Goal: Transaction & Acquisition: Purchase product/service

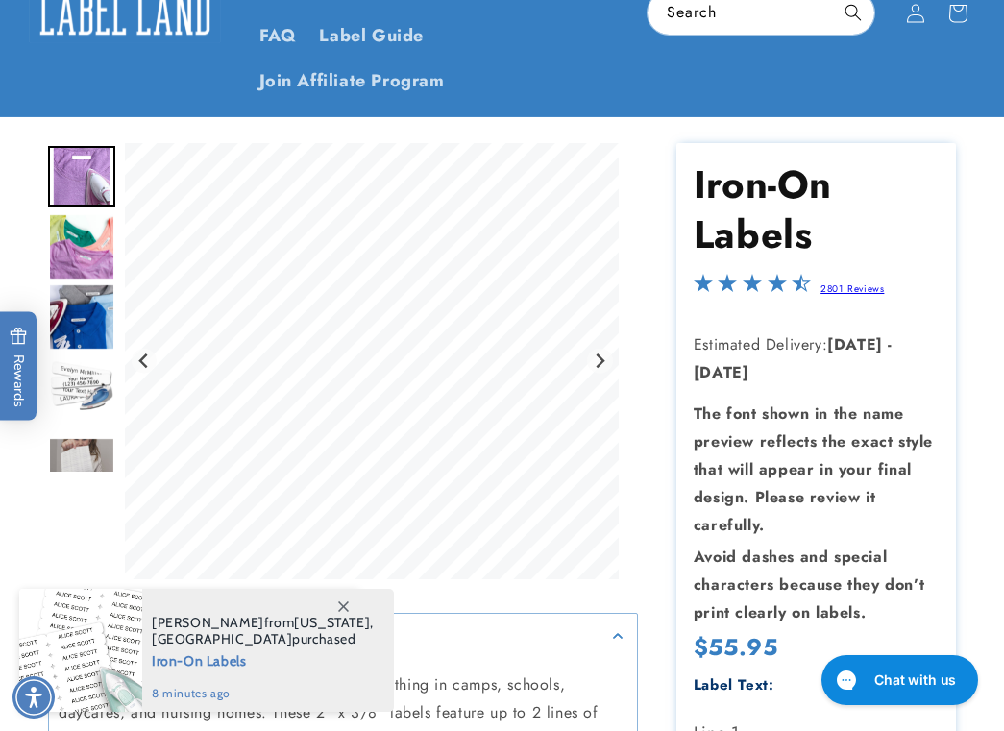
scroll to position [182, 0]
click at [85, 357] on img "Go to slide 4" at bounding box center [81, 386] width 67 height 67
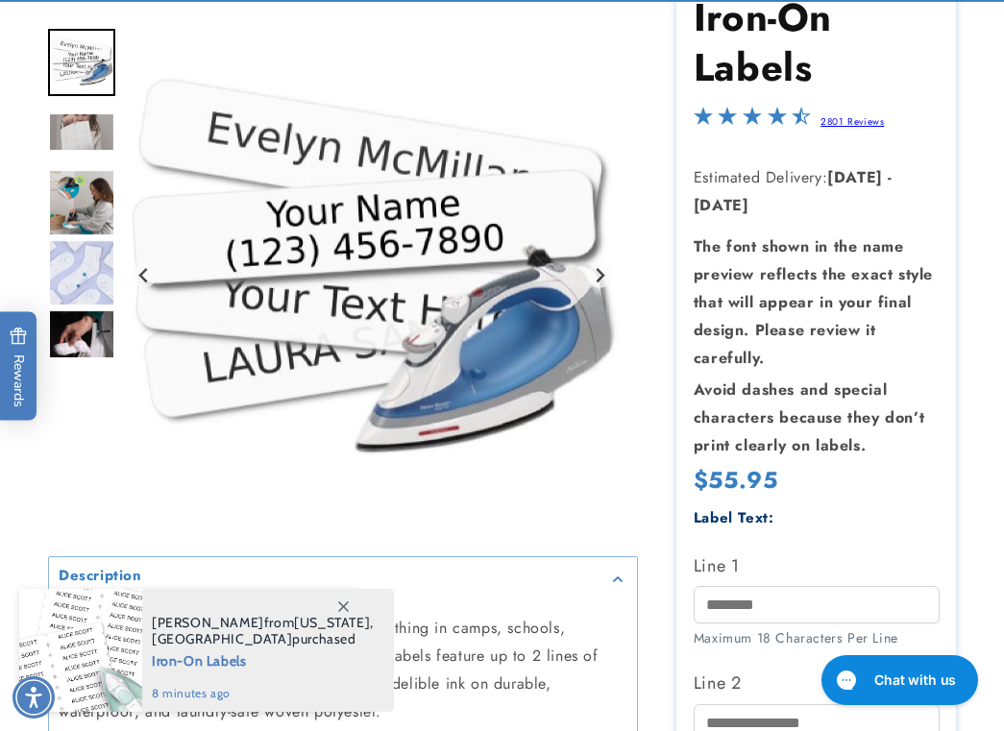
scroll to position [353, 0]
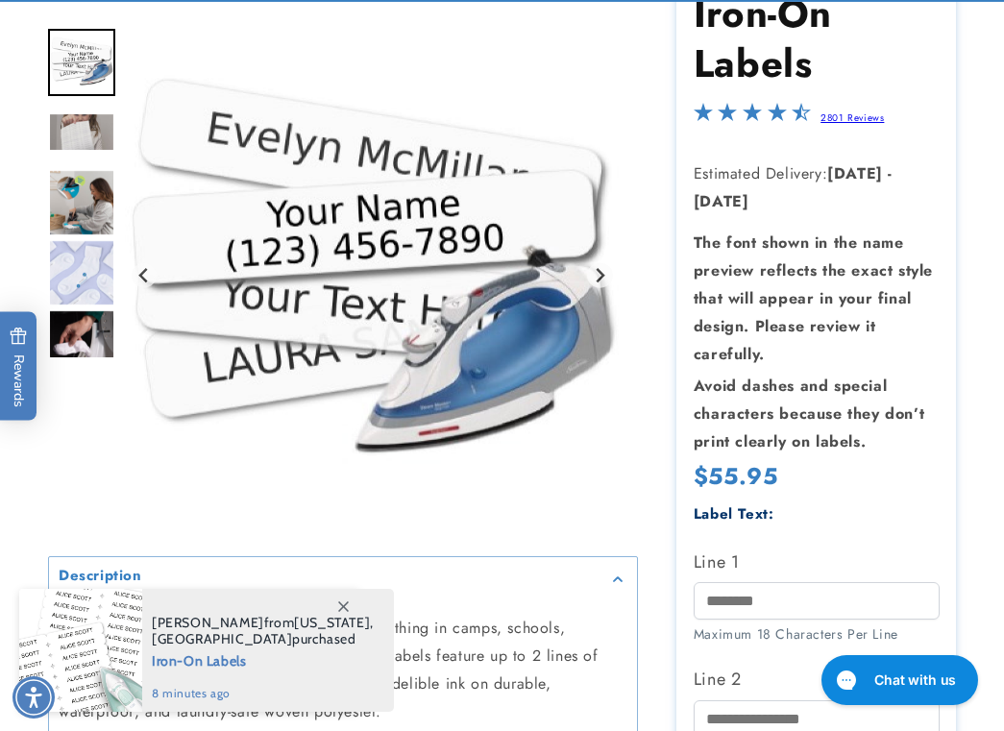
click at [76, 342] on img "Go to slide 8" at bounding box center [81, 342] width 67 height 67
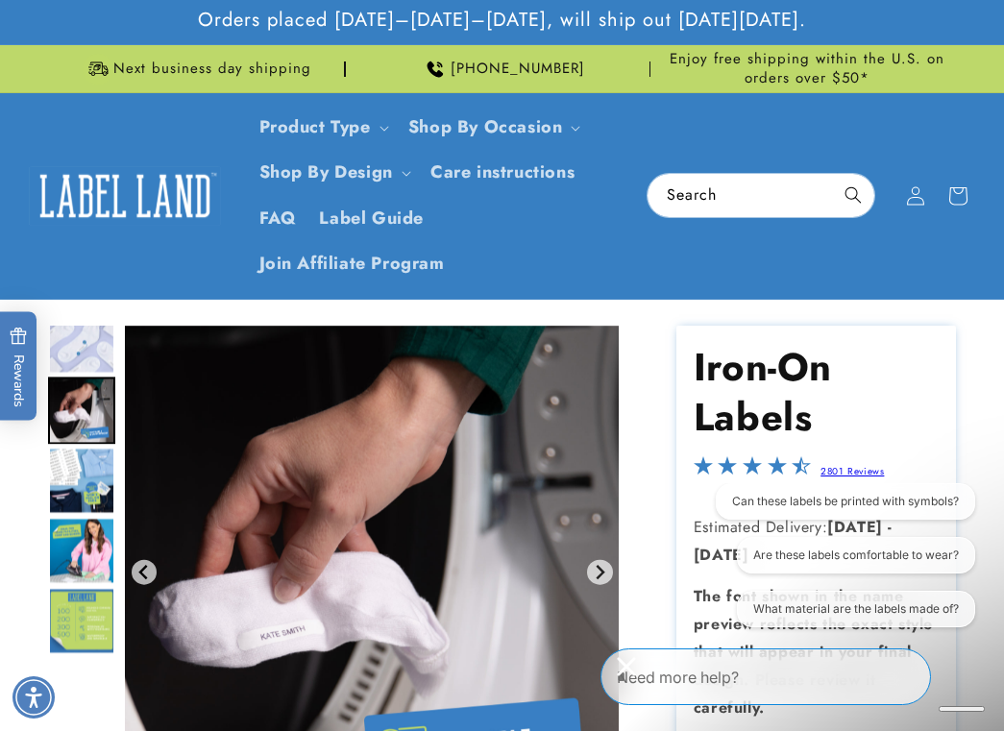
scroll to position [0, 0]
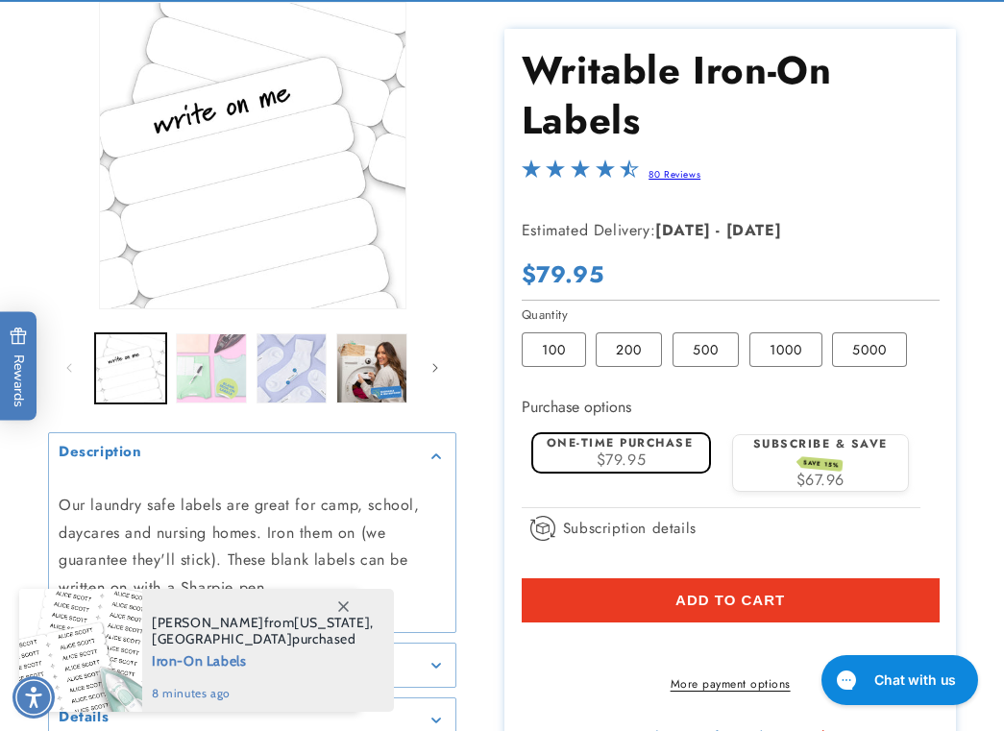
click at [215, 374] on button "Load image 2 in gallery view" at bounding box center [211, 368] width 71 height 71
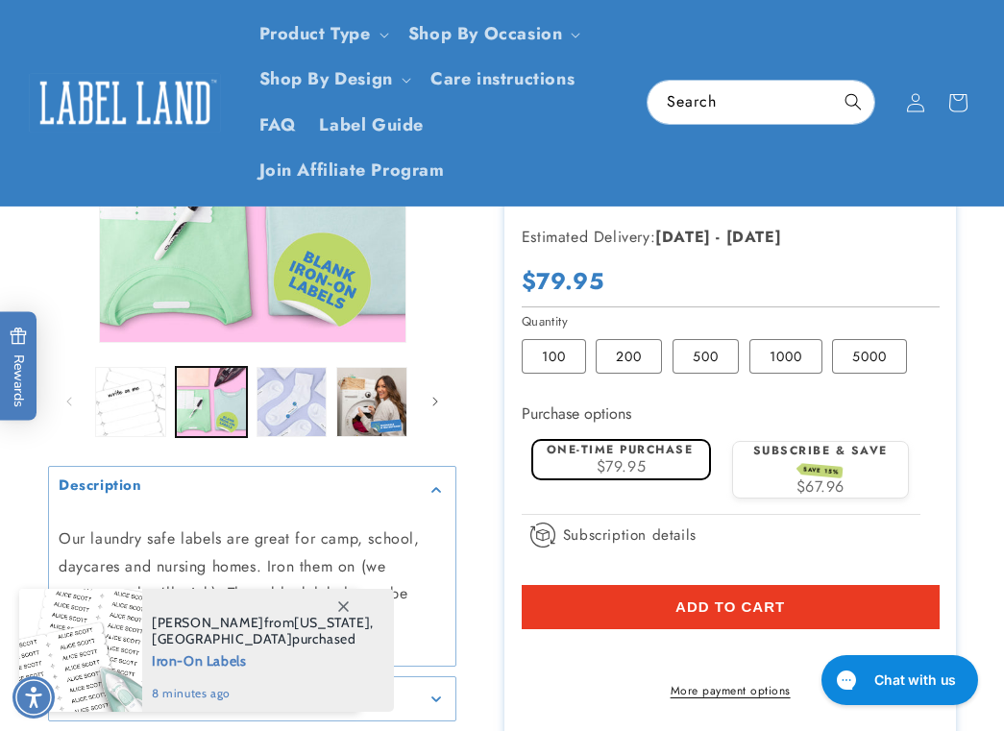
scroll to position [275, 0]
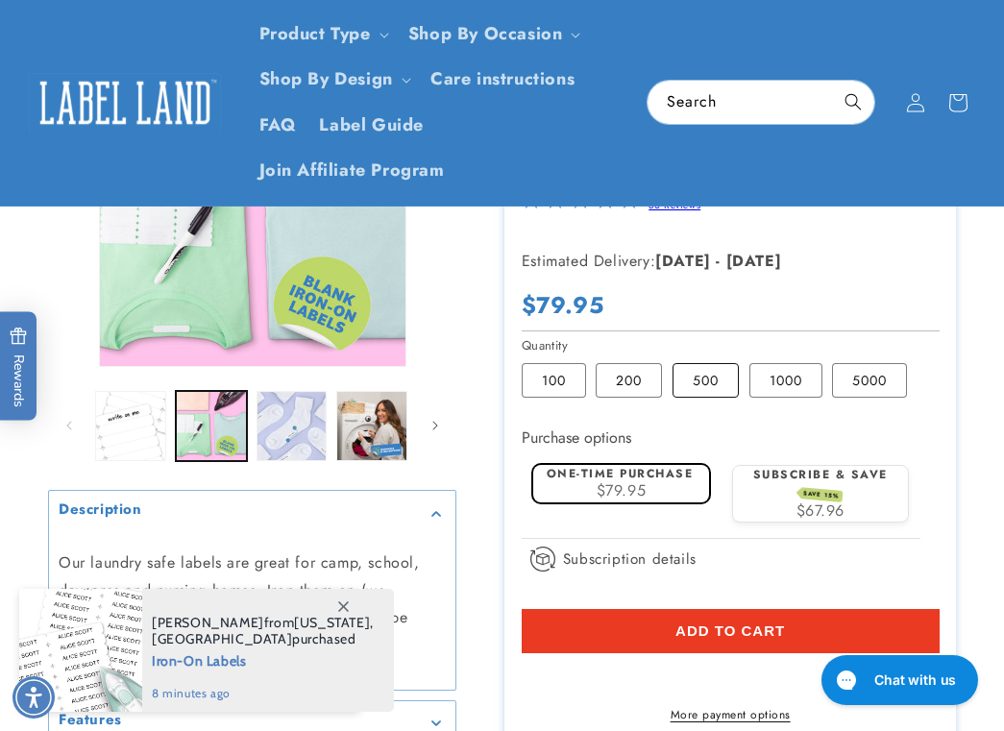
click at [693, 373] on label "500 Variant sold out or unavailable" at bounding box center [705, 380] width 66 height 35
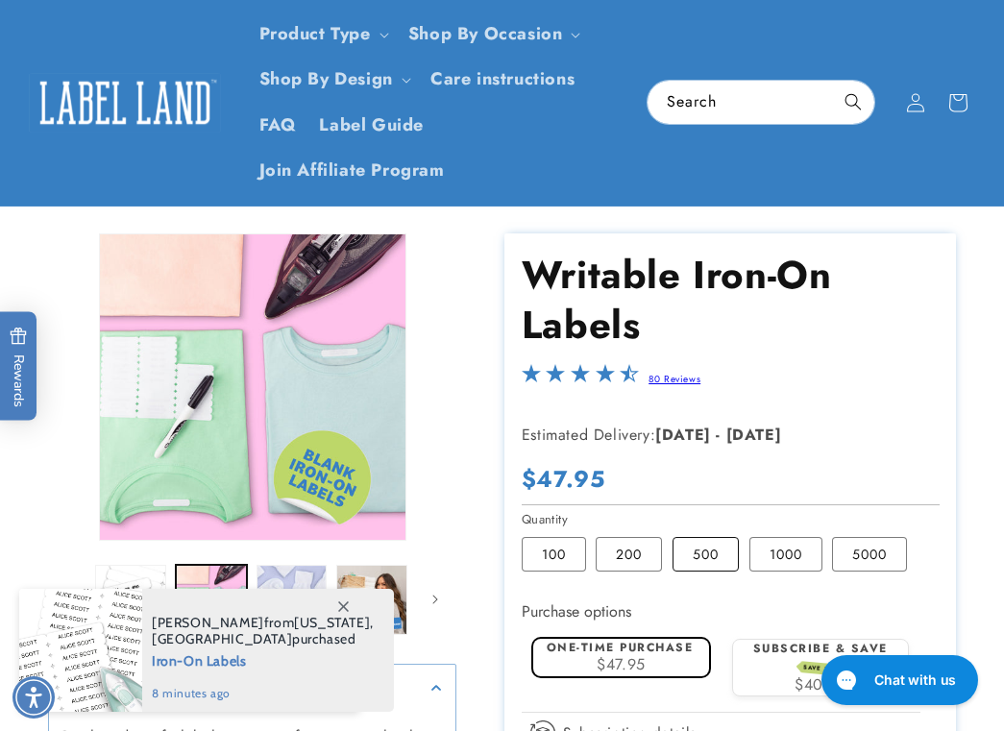
scroll to position [100, 0]
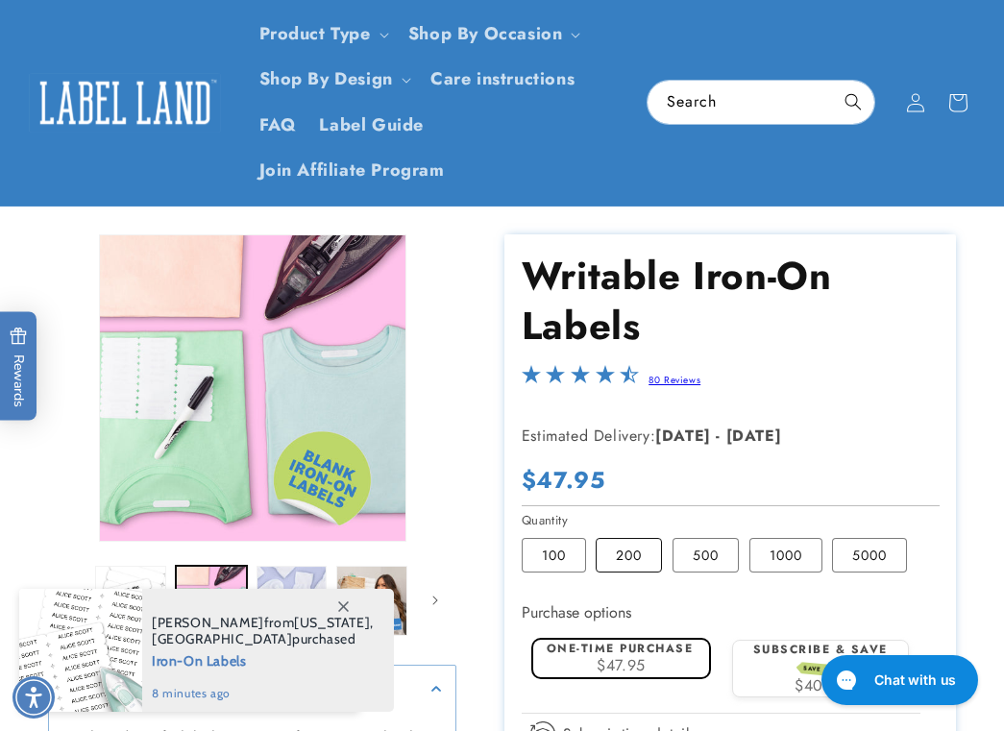
click at [620, 549] on label "200 Variant sold out or unavailable" at bounding box center [628, 555] width 66 height 35
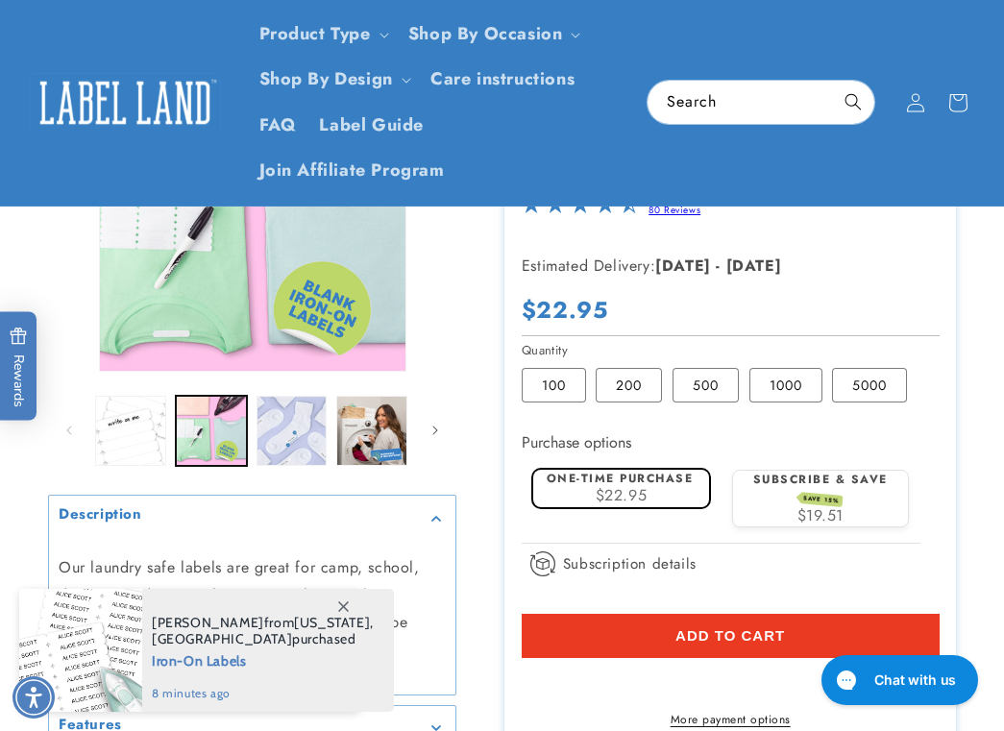
scroll to position [266, 0]
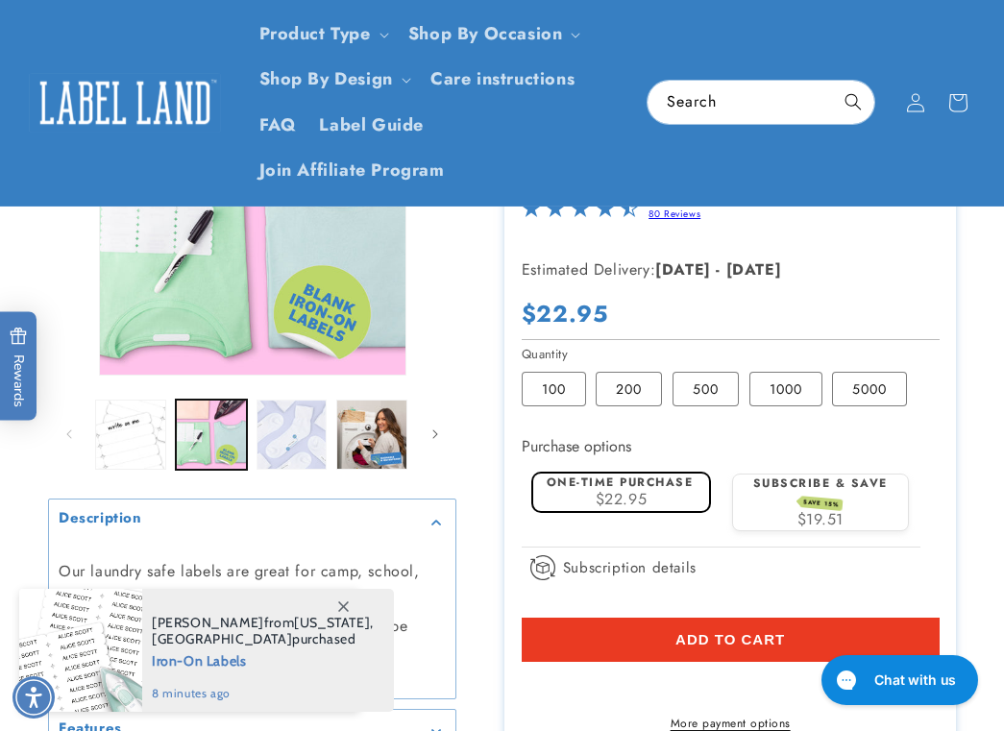
click at [317, 423] on button "Load image 3 in gallery view" at bounding box center [291, 434] width 71 height 71
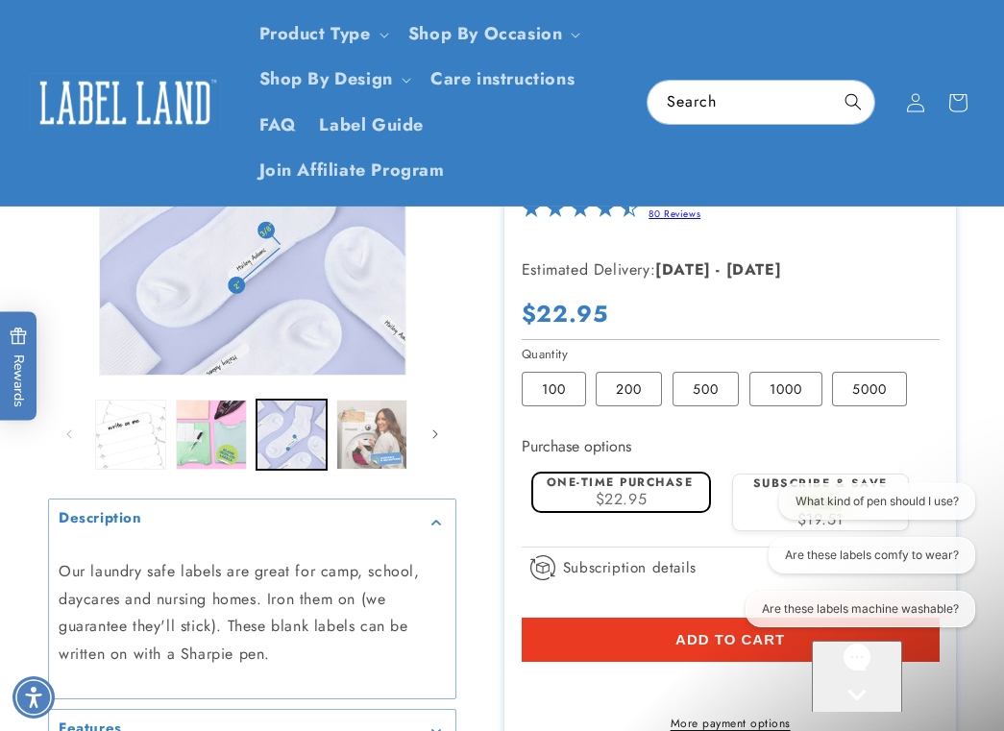
scroll to position [0, 0]
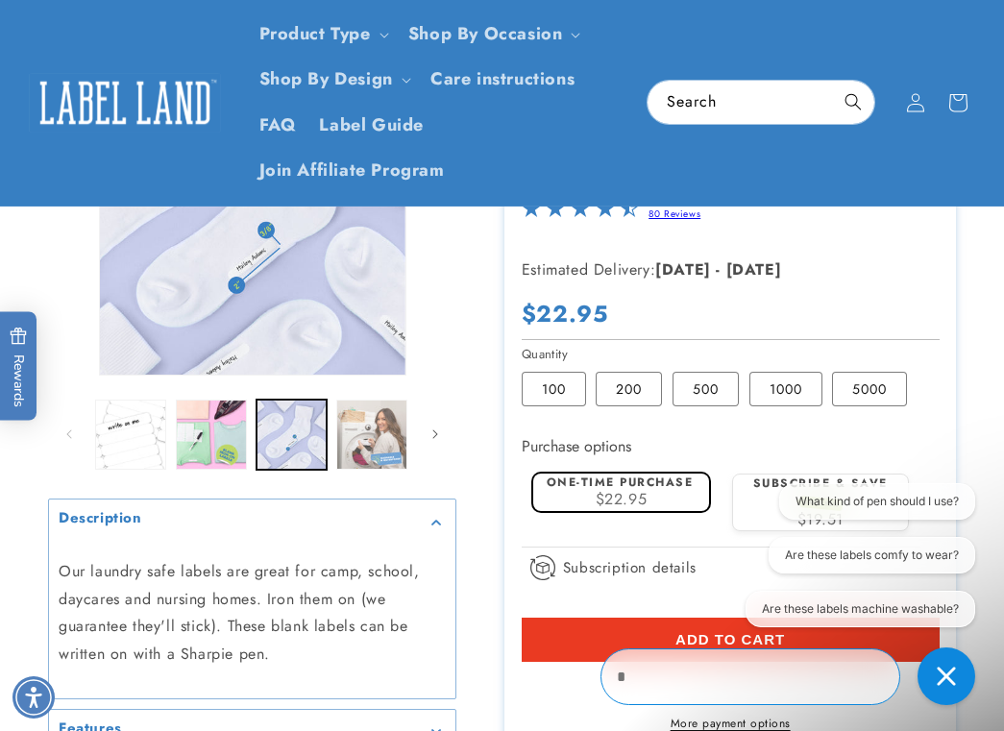
click at [394, 441] on button "Load image 4 in gallery view" at bounding box center [371, 434] width 71 height 71
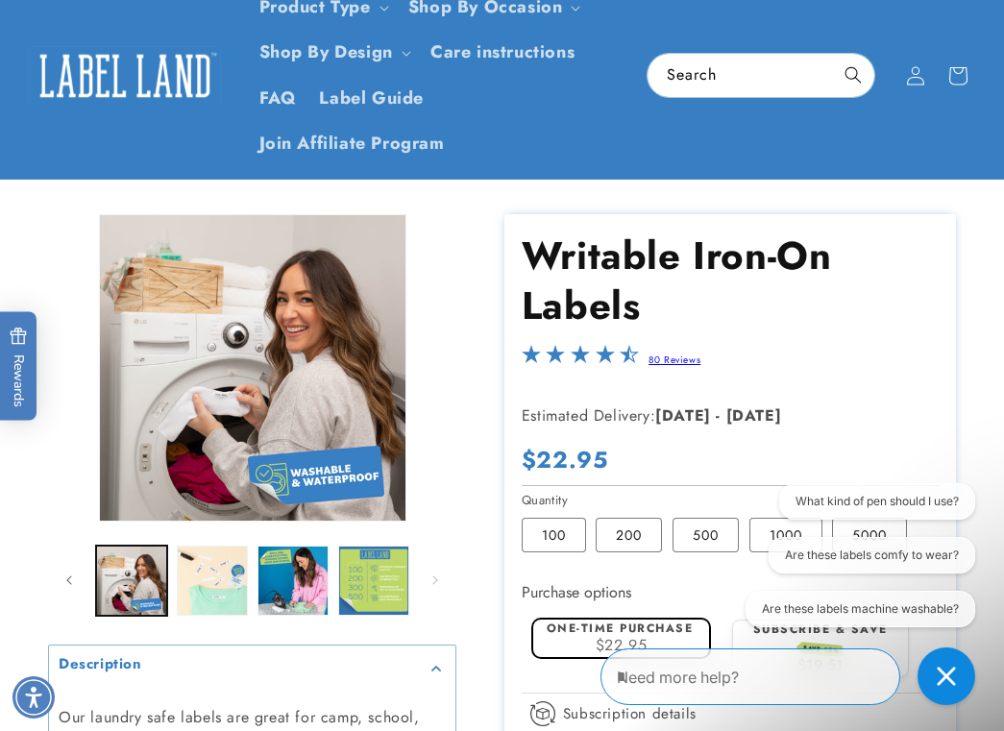
scroll to position [122, 0]
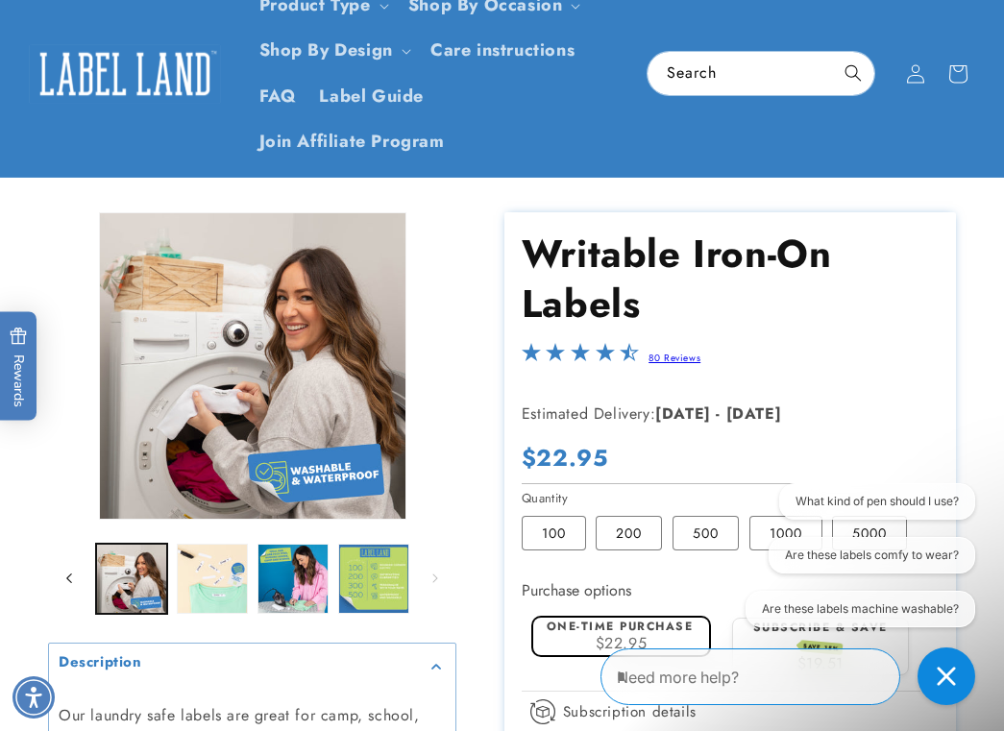
click at [71, 574] on icon "Slide left" at bounding box center [69, 579] width 6 height 10
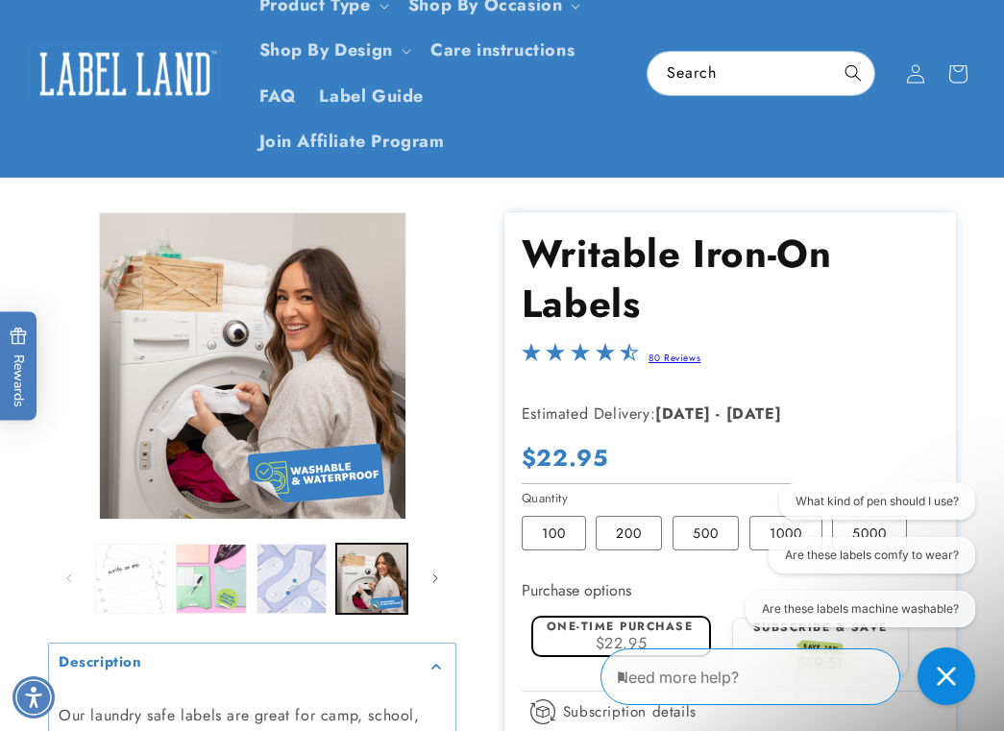
click at [129, 560] on button "Load image 1 in gallery view" at bounding box center [130, 579] width 71 height 71
